Goal: Information Seeking & Learning: Learn about a topic

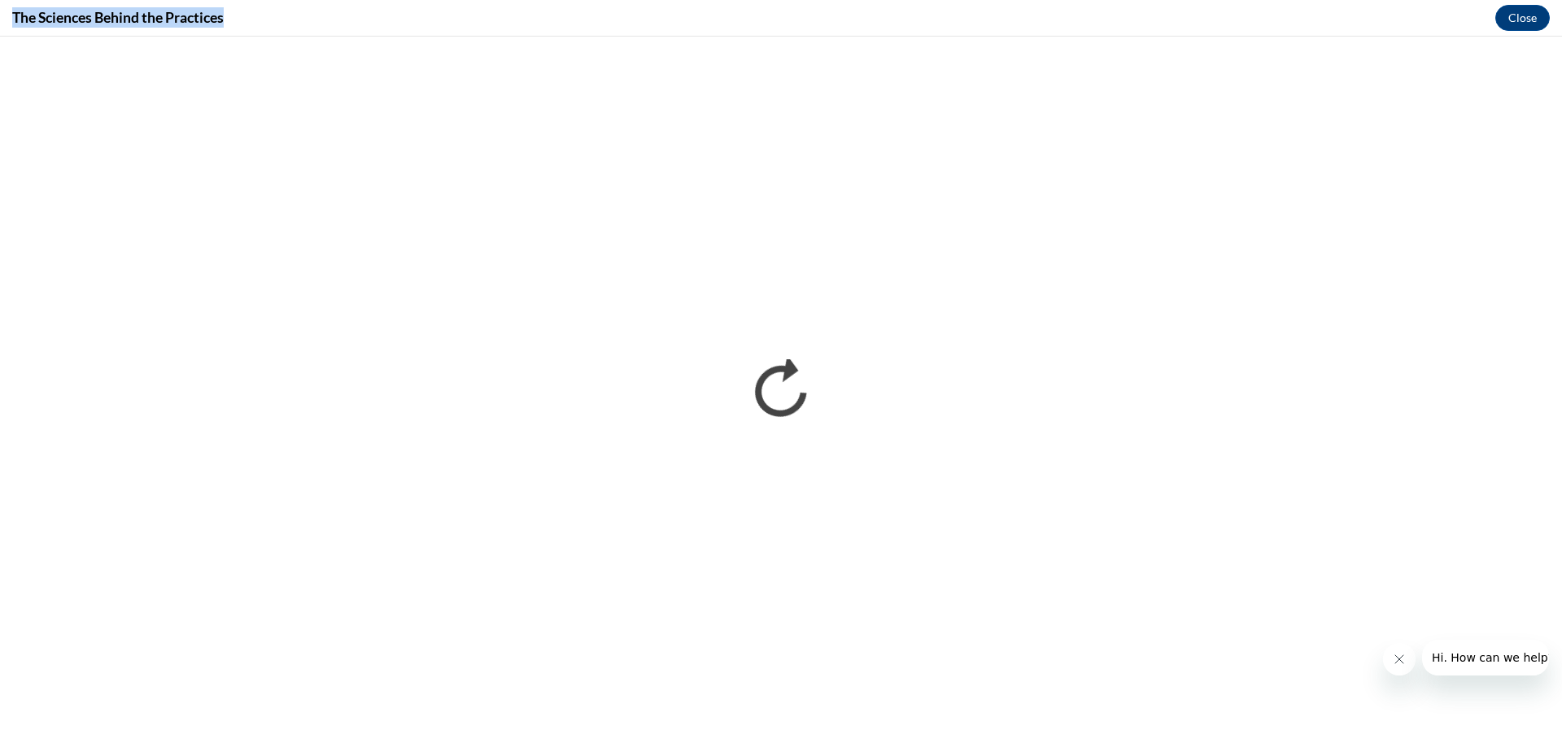
drag, startPoint x: 230, startPoint y: 20, endPoint x: 3, endPoint y: 24, distance: 227.0
click at [3, 24] on div "The Sciences Behind the Practices Close" at bounding box center [781, 18] width 1562 height 37
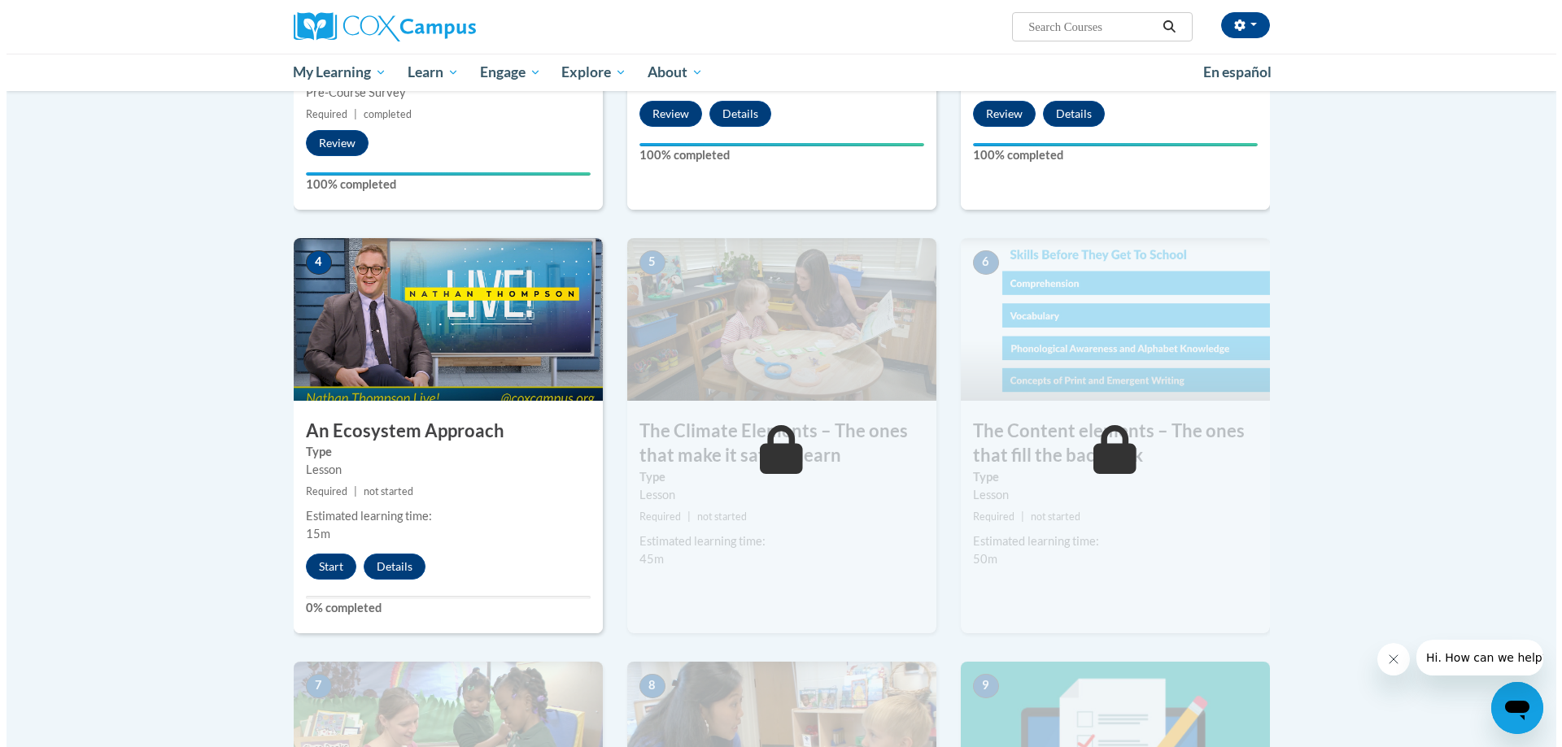
scroll to position [754, 0]
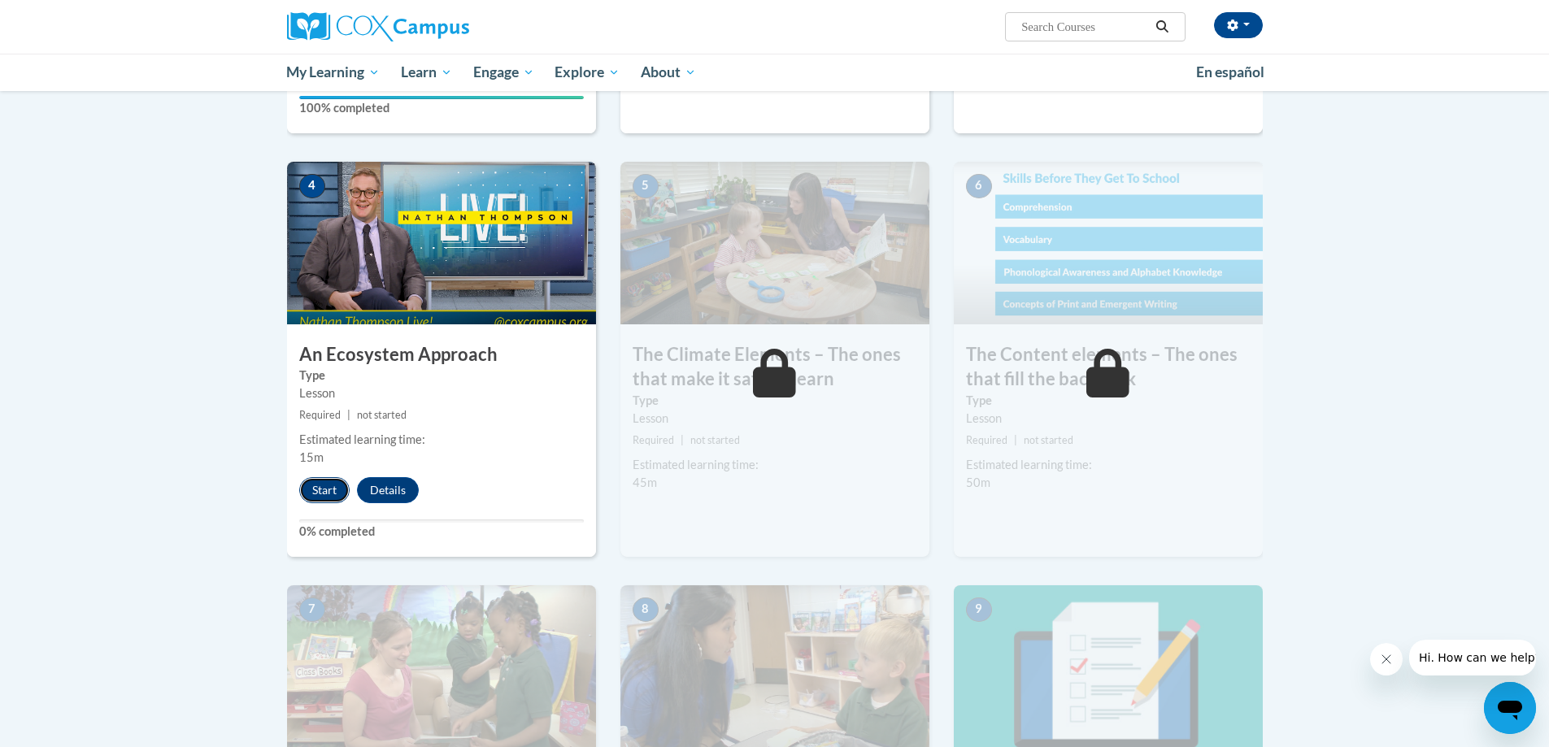
click at [330, 493] on button "Start" at bounding box center [324, 490] width 50 height 26
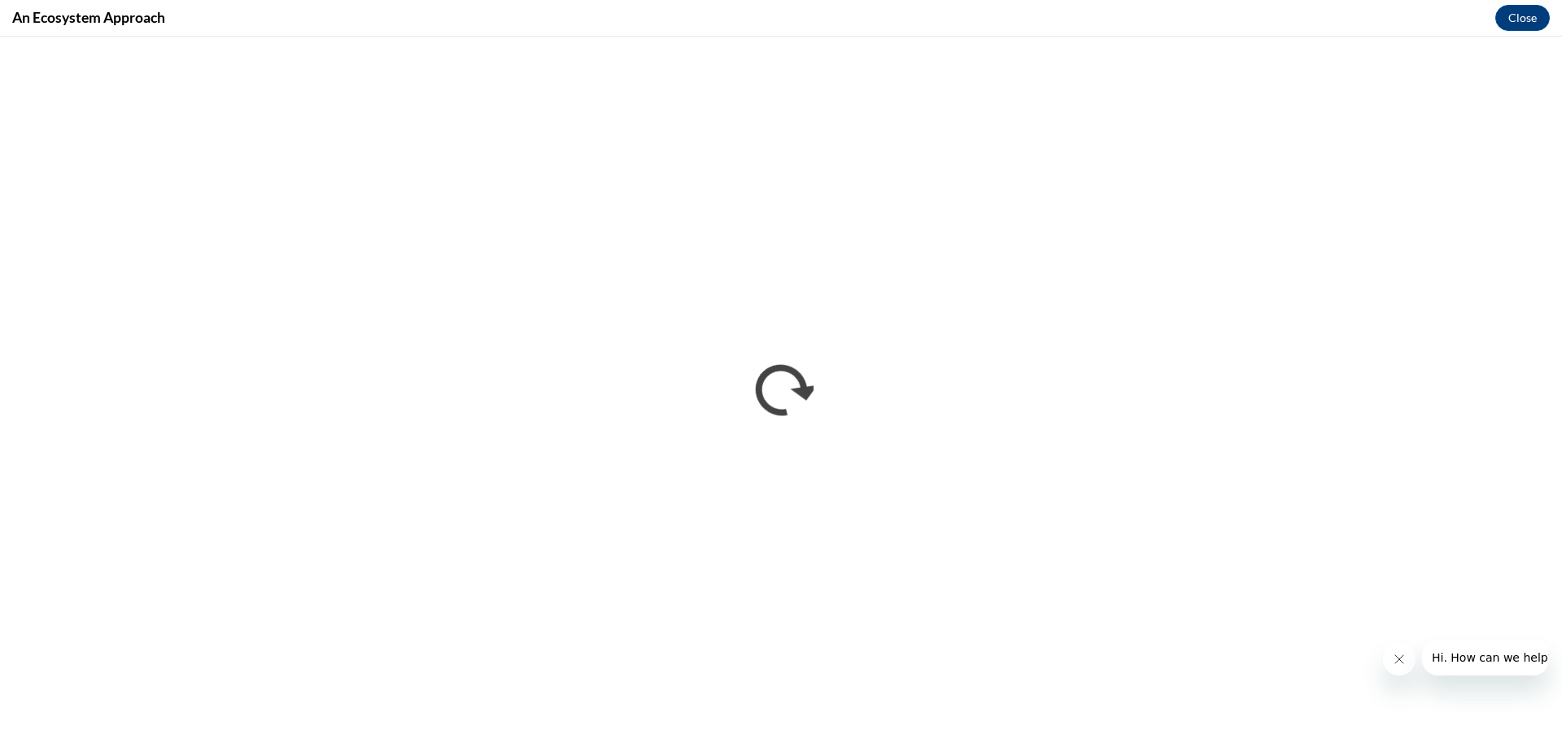
scroll to position [0, 0]
